Goal: Check status: Check status

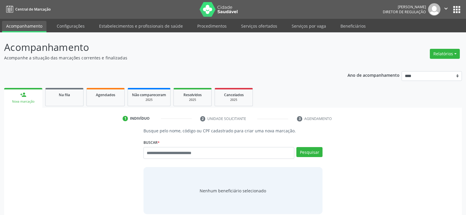
click at [205, 55] on p "Acompanhe a situação das marcações correntes e finalizadas" at bounding box center [164, 58] width 320 height 6
click at [405, 130] on div "Busque pelo nome, código ou CPF cadastrado para criar uma nova marcação. [GEOGR…" at bounding box center [233, 171] width 450 height 86
click at [209, 59] on p "Acompanhe a situação das marcações correntes e finalizadas" at bounding box center [164, 58] width 320 height 6
click at [343, 113] on div "1 Indivíduo 2 Unidade solicitante 3 Agendamento Busque pelo nome, código ou CPF…" at bounding box center [233, 174] width 458 height 133
click at [262, 61] on div "Acompanhamento Acompanhe a situação das marcações correntes e finalizadas Relat…" at bounding box center [233, 140] width 458 height 201
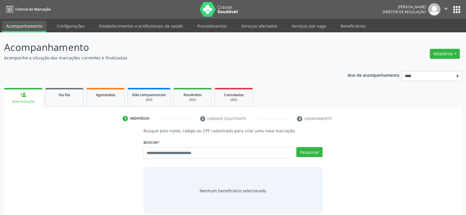
click at [196, 60] on p "Acompanhe a situação das marcações correntes e finalizadas" at bounding box center [164, 58] width 320 height 6
click at [270, 56] on p "Acompanhe a situação das marcações correntes e finalizadas" at bounding box center [164, 58] width 320 height 6
click at [384, 121] on ul "1 Indivíduo 2 Unidade solicitante 3 Agendamento" at bounding box center [233, 119] width 458 height 10
